Goal: Transaction & Acquisition: Purchase product/service

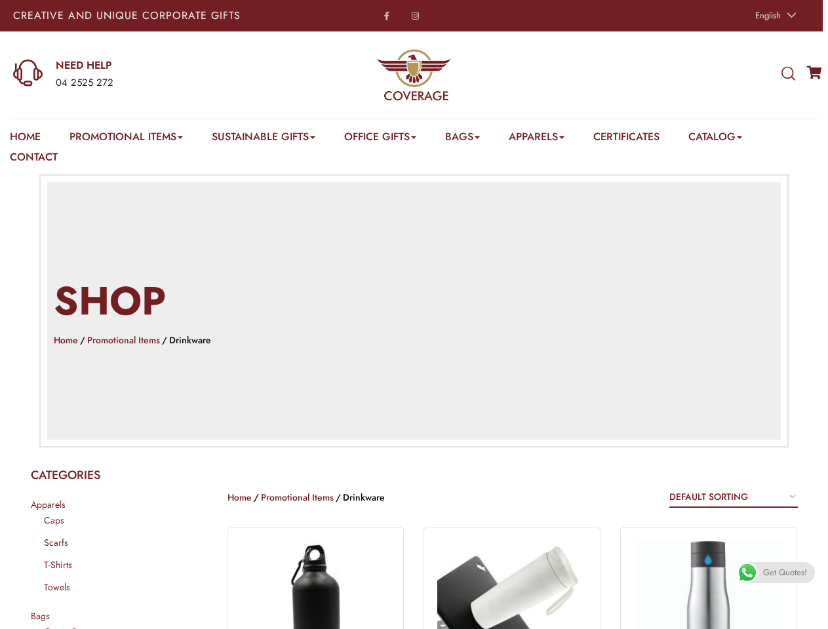
click at [414, 315] on h2 "Shop" at bounding box center [414, 301] width 721 height 55
click at [774, 16] on span "English" at bounding box center [768, 15] width 26 height 12
click at [141, 75] on div "04 2525 272" at bounding box center [163, 83] width 214 height 17
click at [788, 74] on icon at bounding box center [788, 74] width 14 height 14
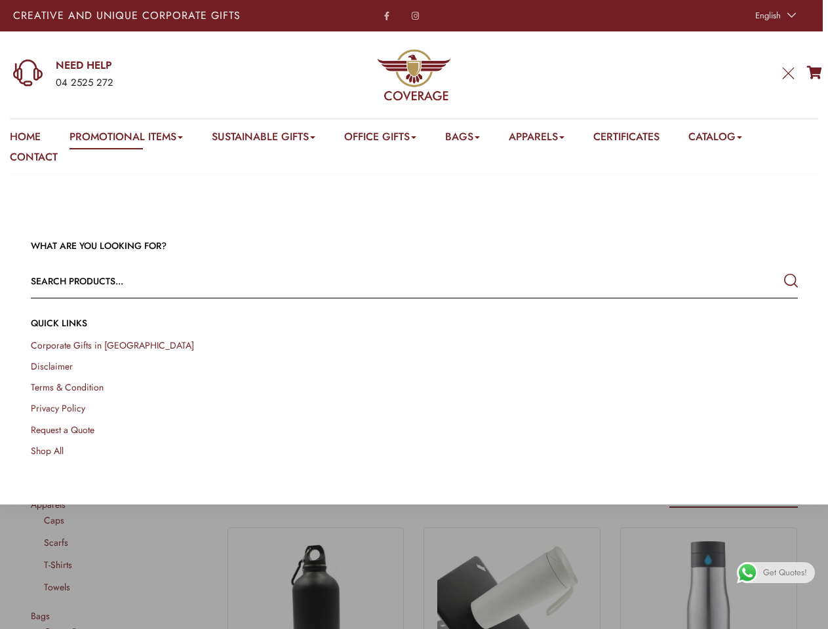
click at [128, 139] on link "Promotional Items" at bounding box center [125, 139] width 113 height 20
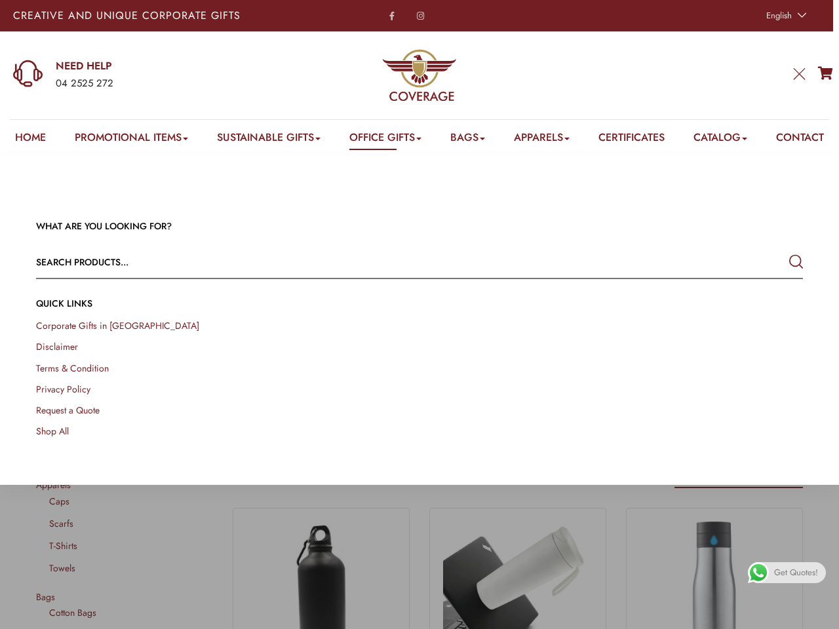
click at [387, 139] on link "Office Gifts" at bounding box center [385, 140] width 72 height 20
click at [473, 139] on link "Bags" at bounding box center [467, 140] width 35 height 20
click at [550, 139] on link "Apparels" at bounding box center [542, 140] width 56 height 20
click at [732, 139] on link "Catalog" at bounding box center [721, 140] width 54 height 20
click at [813, 614] on link at bounding box center [825, 615] width 30 height 30
